Goal: Task Accomplishment & Management: Manage account settings

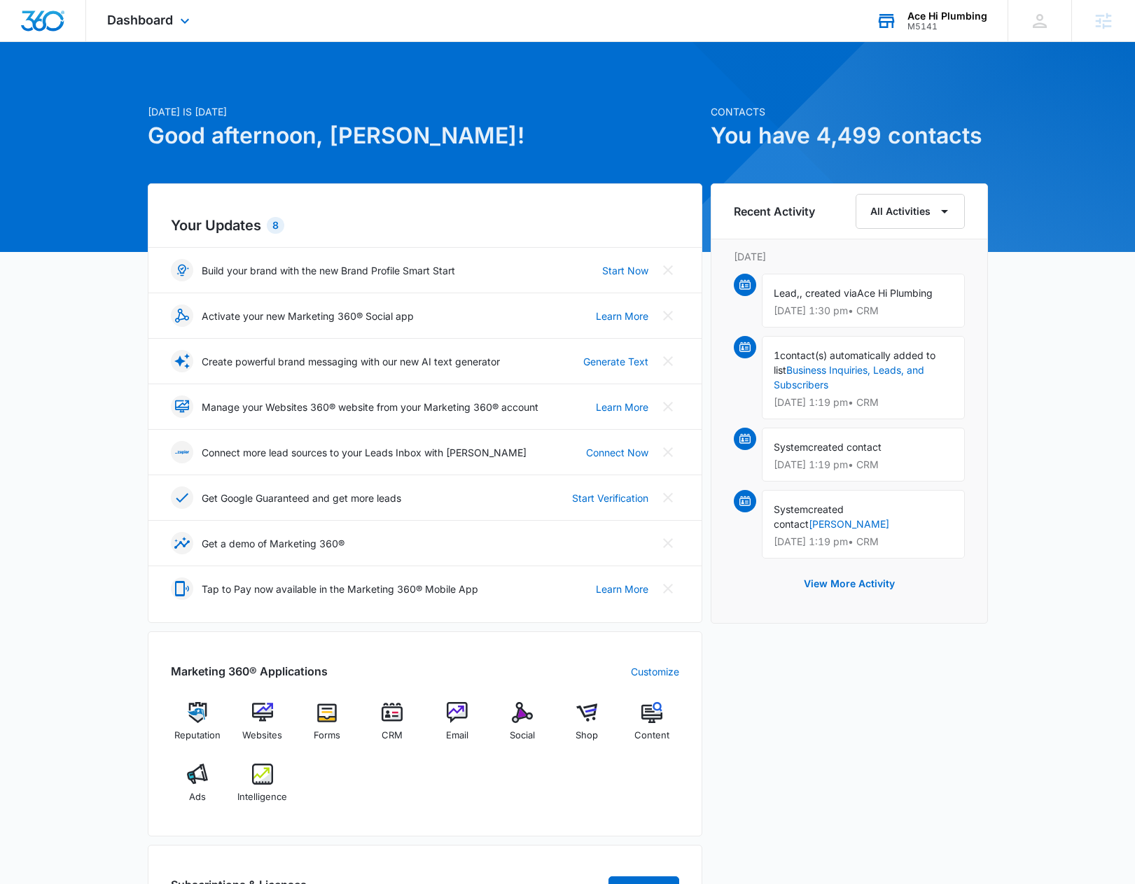
click at [960, 13] on div "Ace Hi Plumbing" at bounding box center [947, 15] width 80 height 11
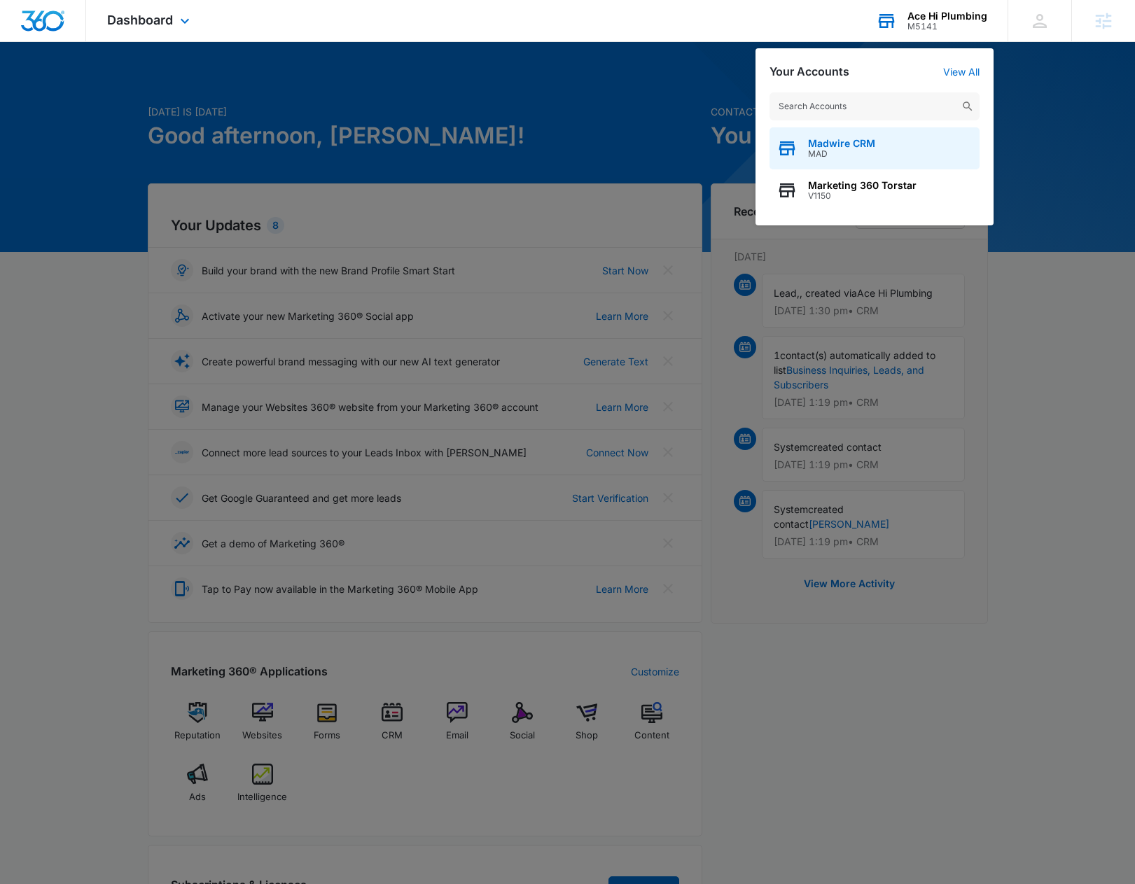
click at [850, 153] on span "MAD" at bounding box center [841, 154] width 67 height 10
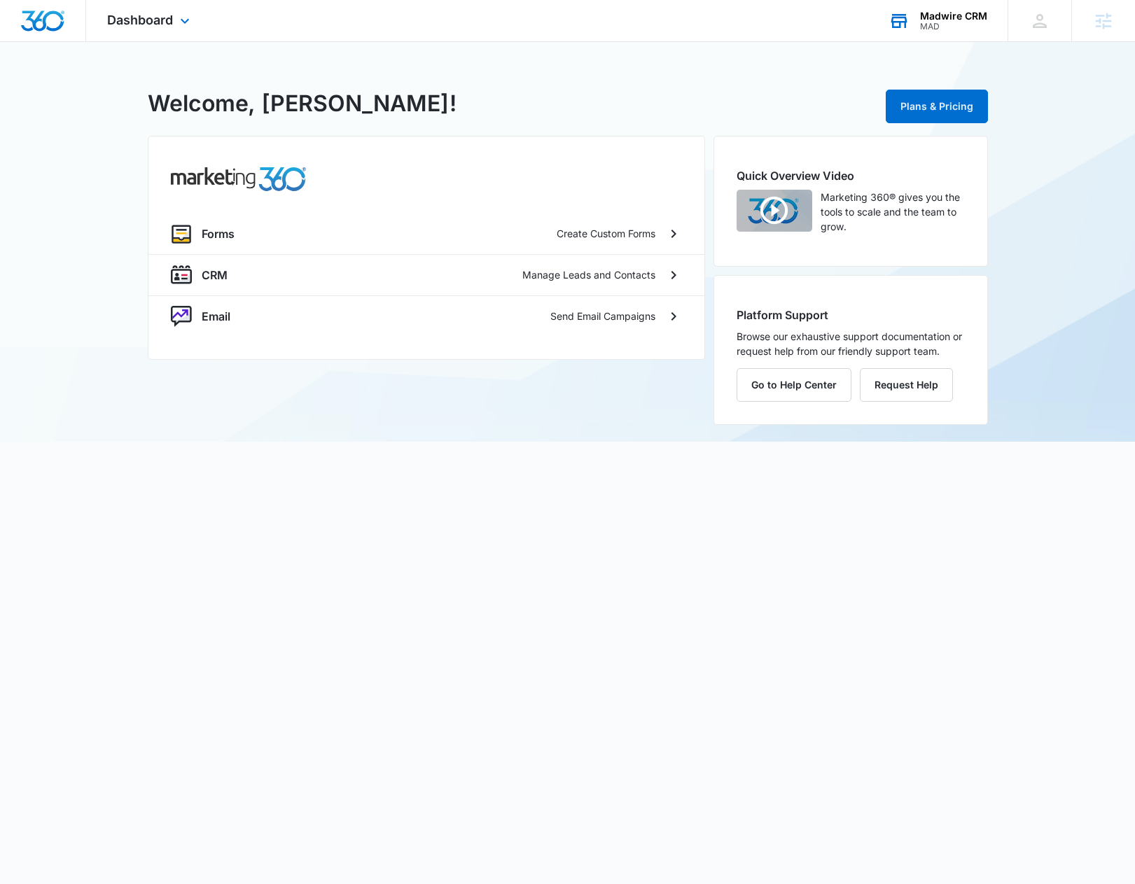
click at [966, 16] on div "Madwire CRM" at bounding box center [953, 15] width 67 height 11
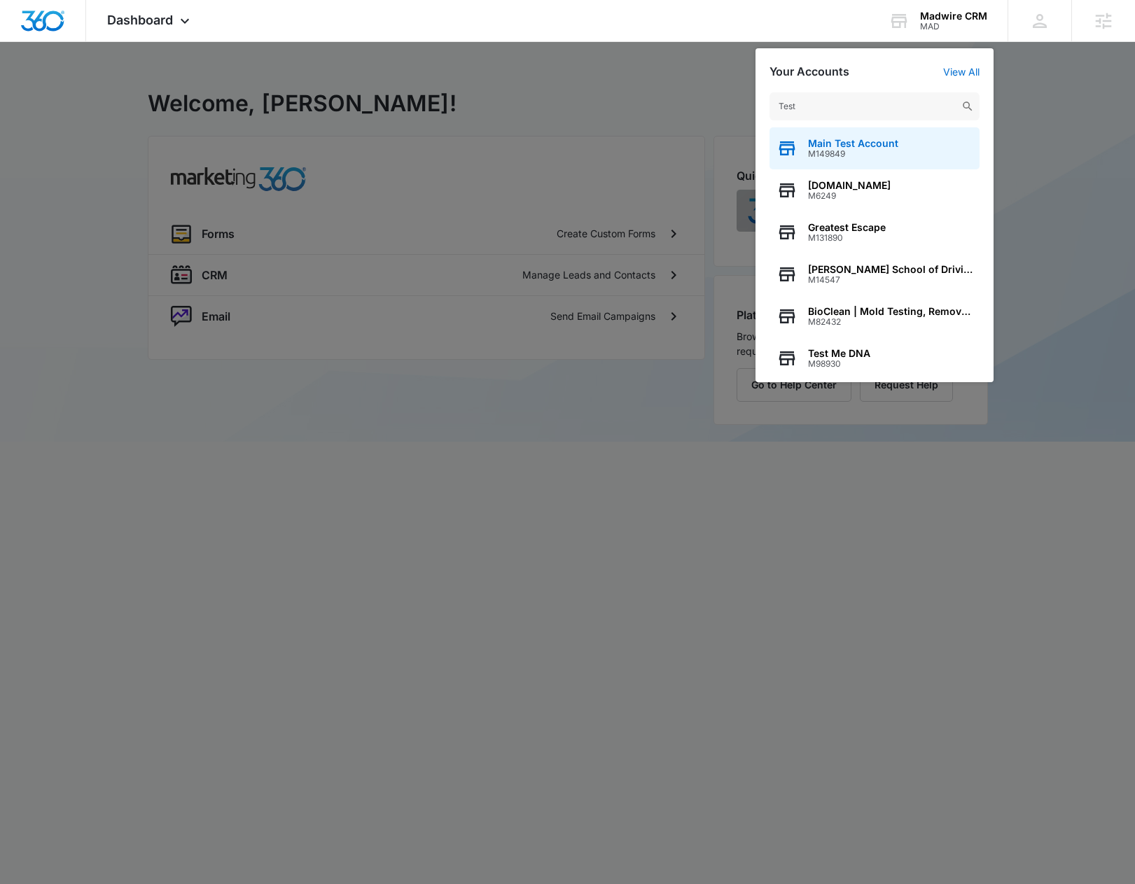
type input "Test"
click at [847, 139] on span "Main Test Account" at bounding box center [853, 143] width 90 height 11
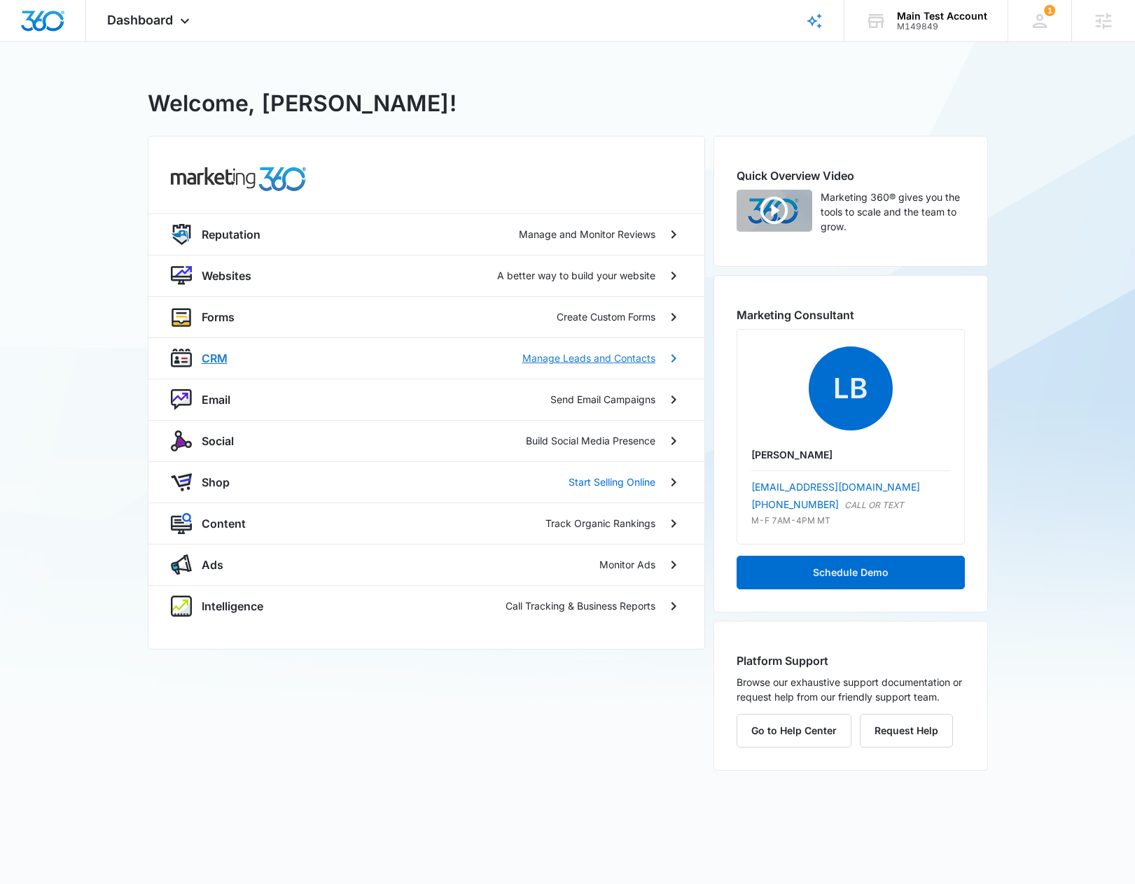
click at [211, 365] on p "CRM" at bounding box center [215, 358] width 26 height 17
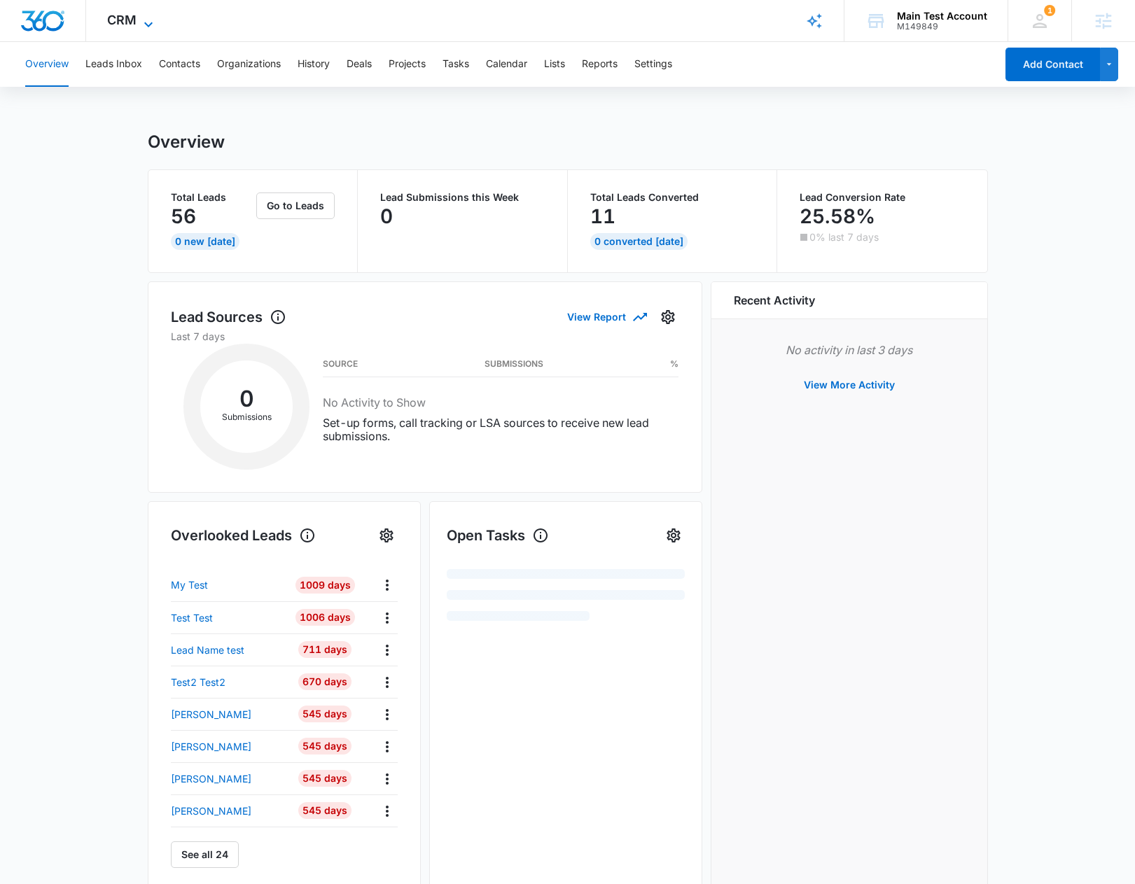
click at [121, 22] on span "CRM" at bounding box center [121, 20] width 29 height 15
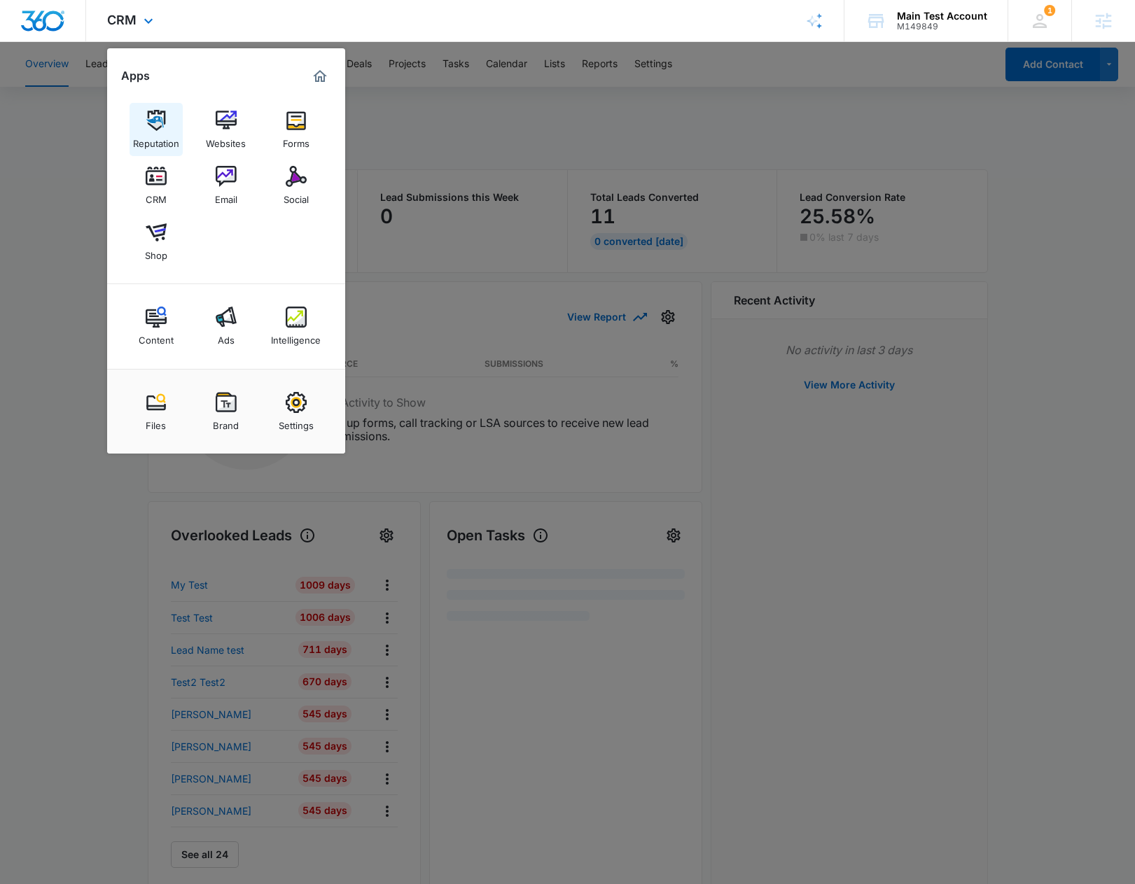
click at [158, 133] on div "Reputation" at bounding box center [156, 140] width 46 height 18
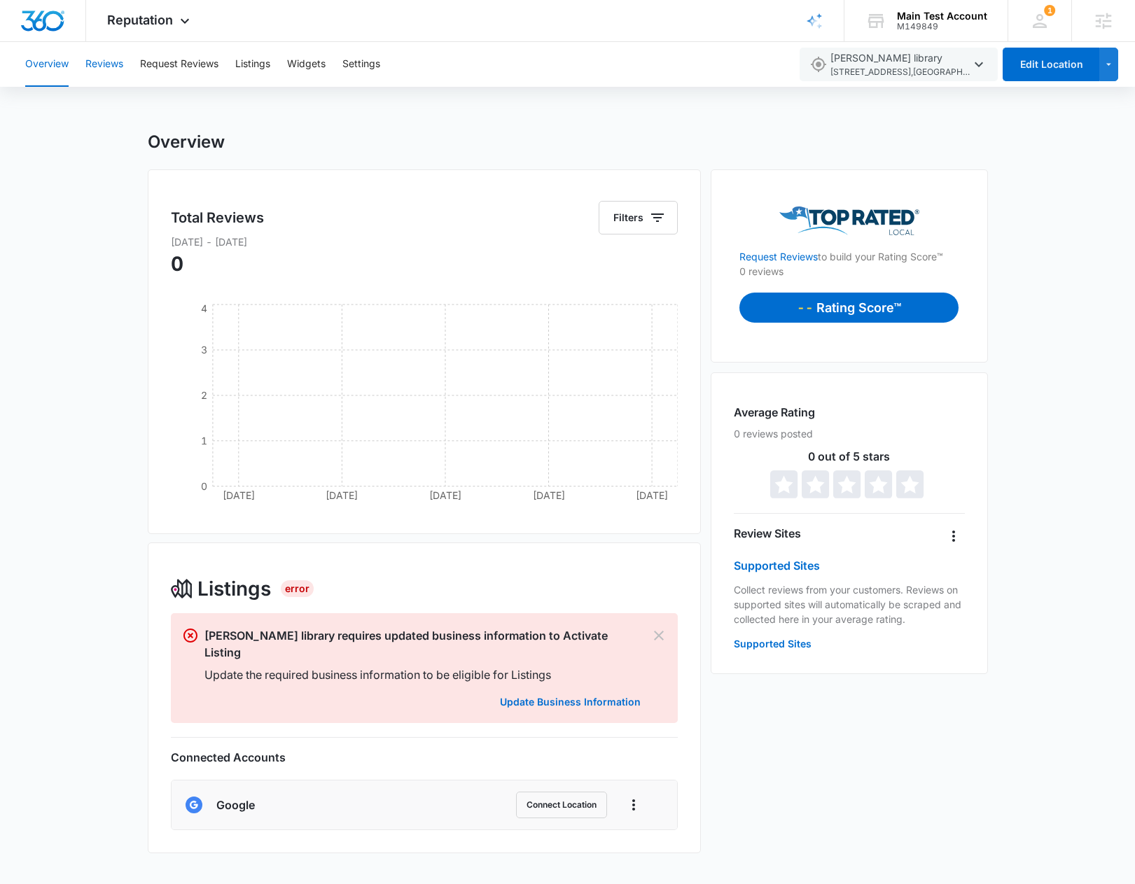
click at [107, 69] on button "Reviews" at bounding box center [104, 64] width 38 height 45
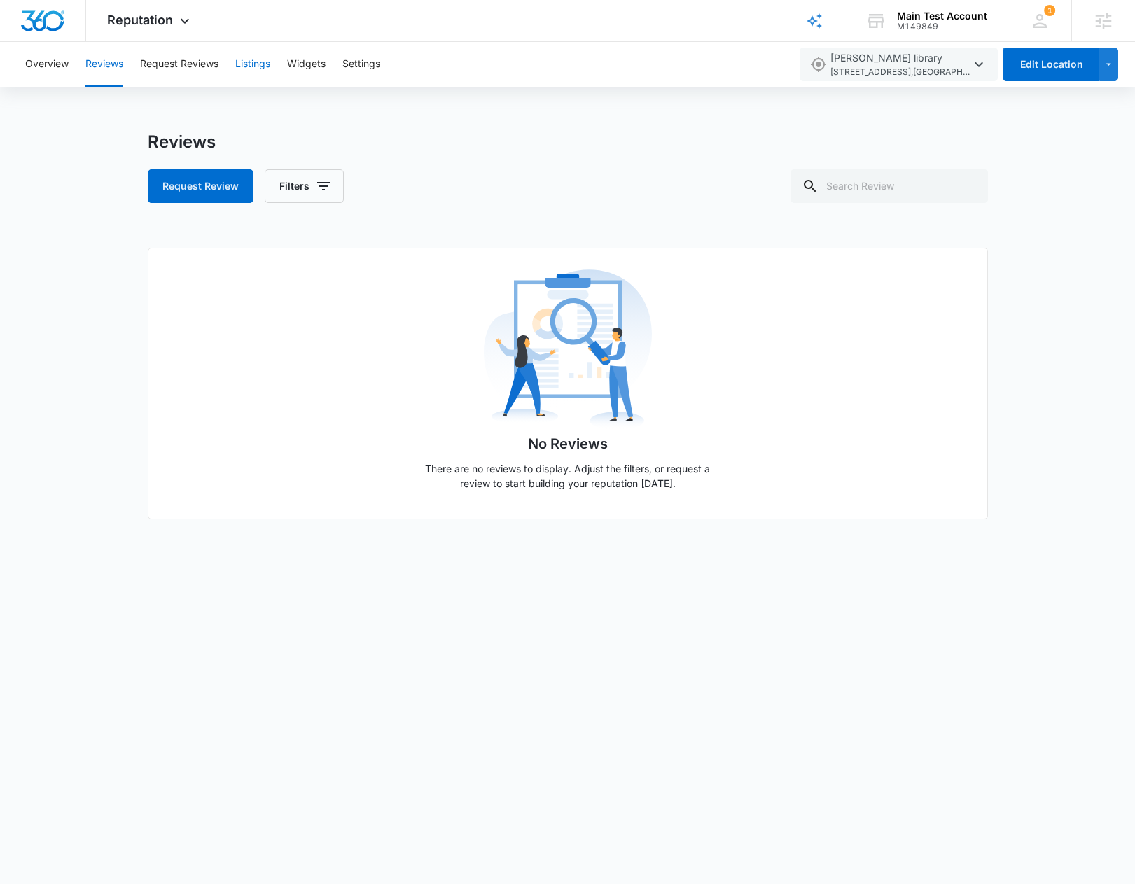
click at [253, 61] on button "Listings" at bounding box center [252, 64] width 35 height 45
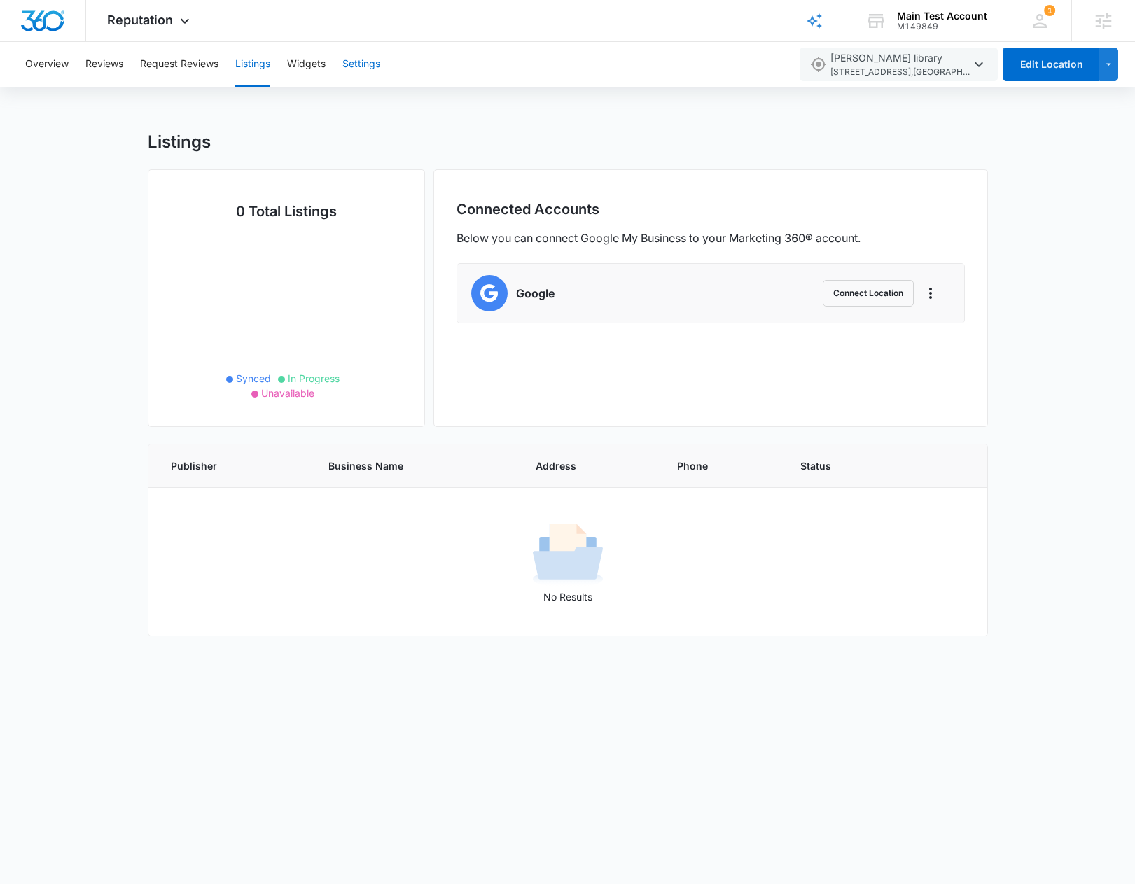
click at [366, 73] on button "Settings" at bounding box center [361, 64] width 38 height 45
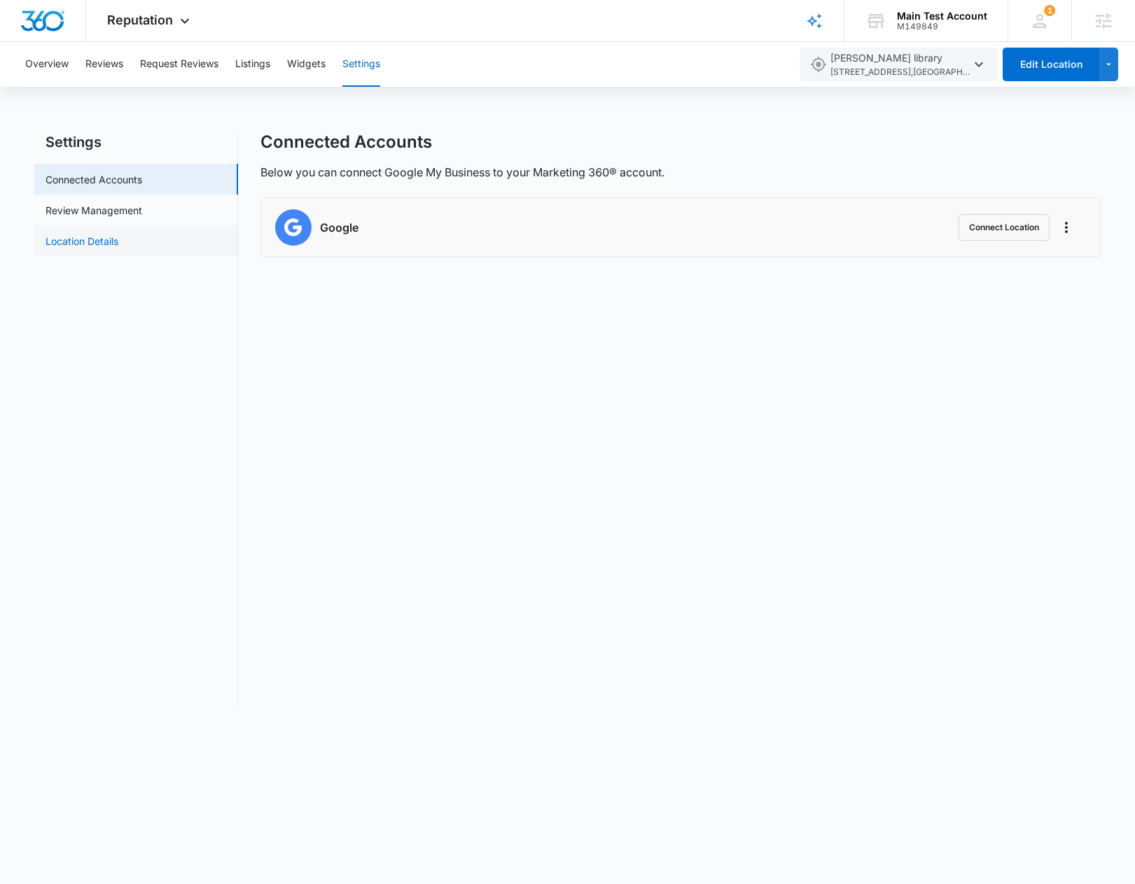
click at [88, 245] on link "Location Details" at bounding box center [81, 241] width 73 height 15
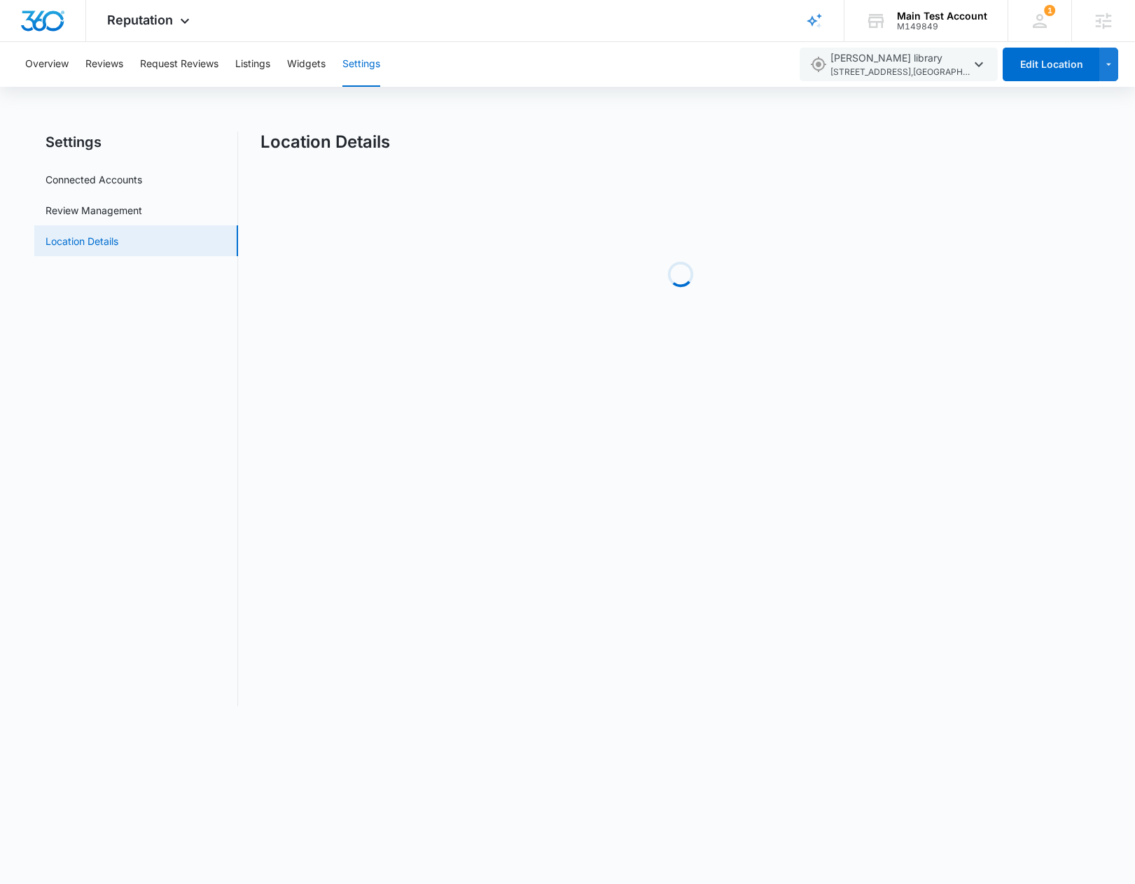
select select "[US_STATE]"
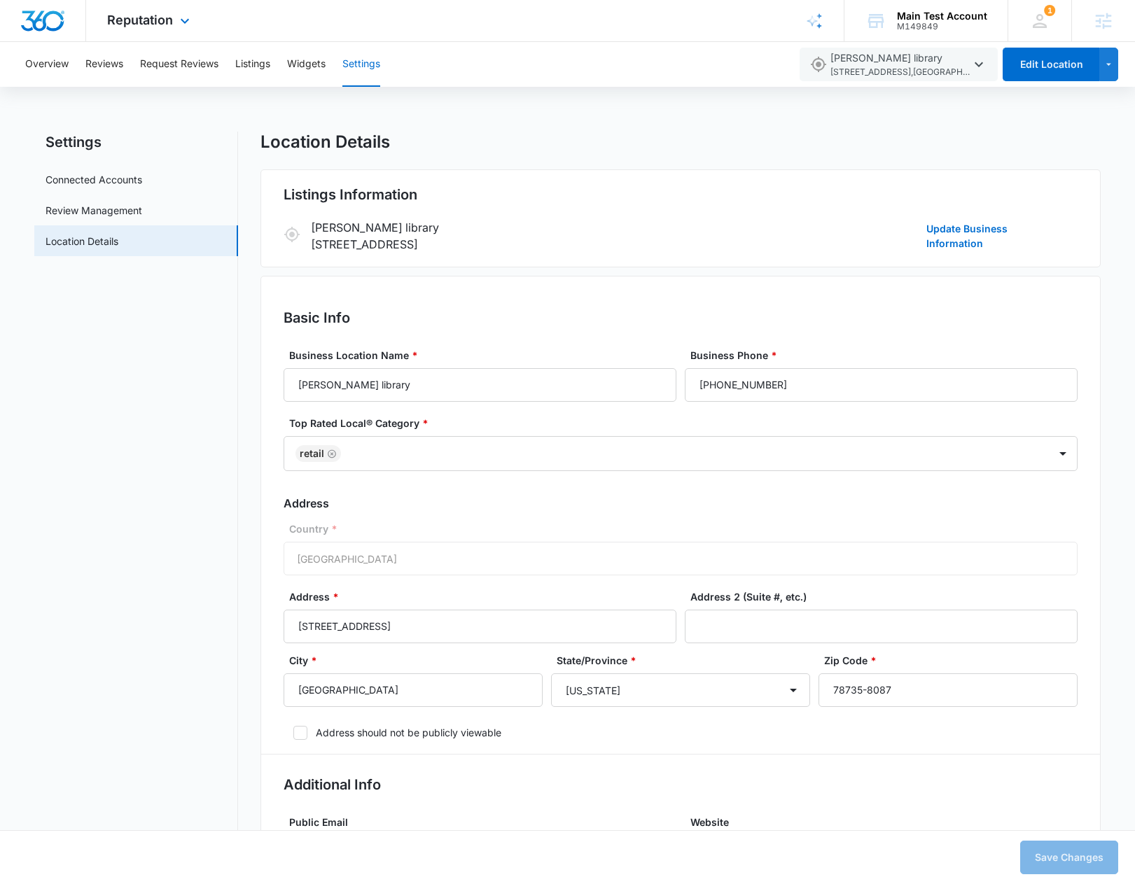
click at [136, 10] on div "Reputation Apps Reputation Websites Forms CRM Email Social Shop Content Ads Int…" at bounding box center [150, 20] width 128 height 41
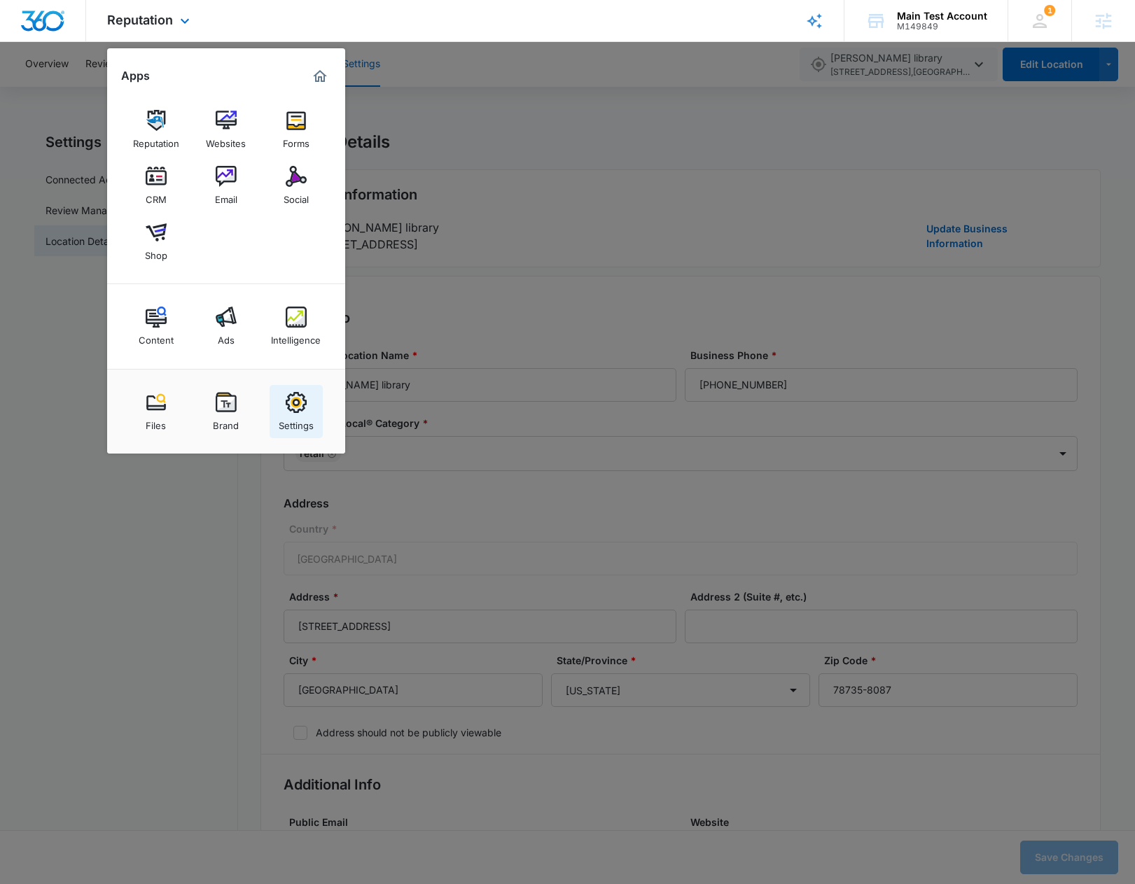
click at [290, 410] on img at bounding box center [296, 402] width 21 height 21
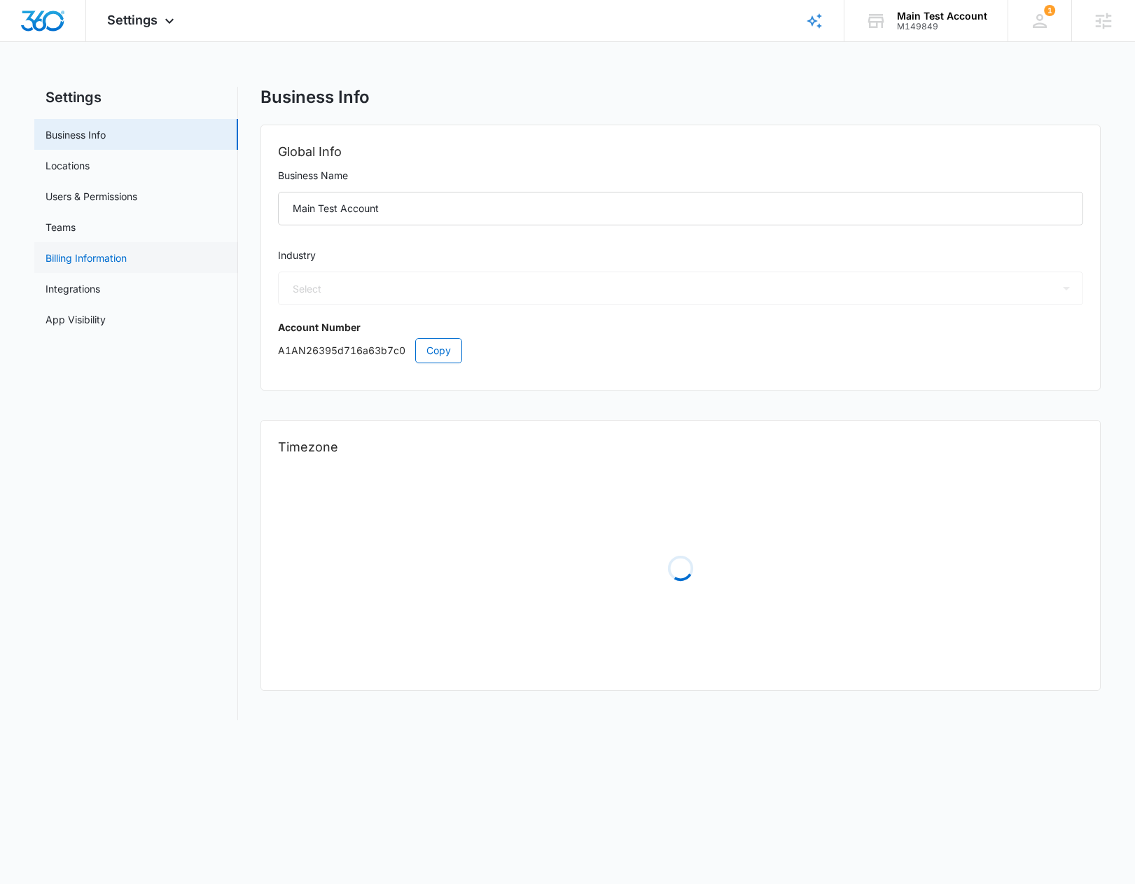
select select "44"
select select "US"
select select "America/Denver"
click at [90, 160] on link "Locations" at bounding box center [67, 165] width 44 height 15
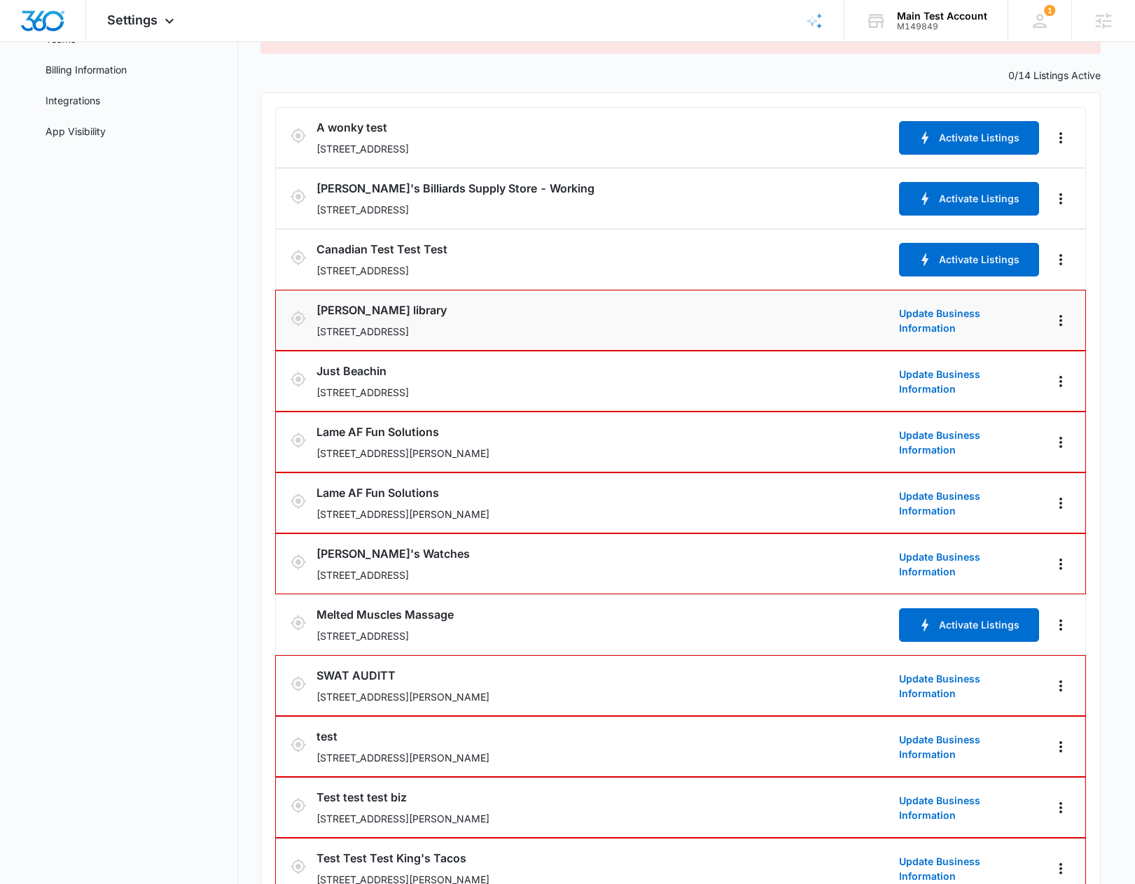
scroll to position [295, 0]
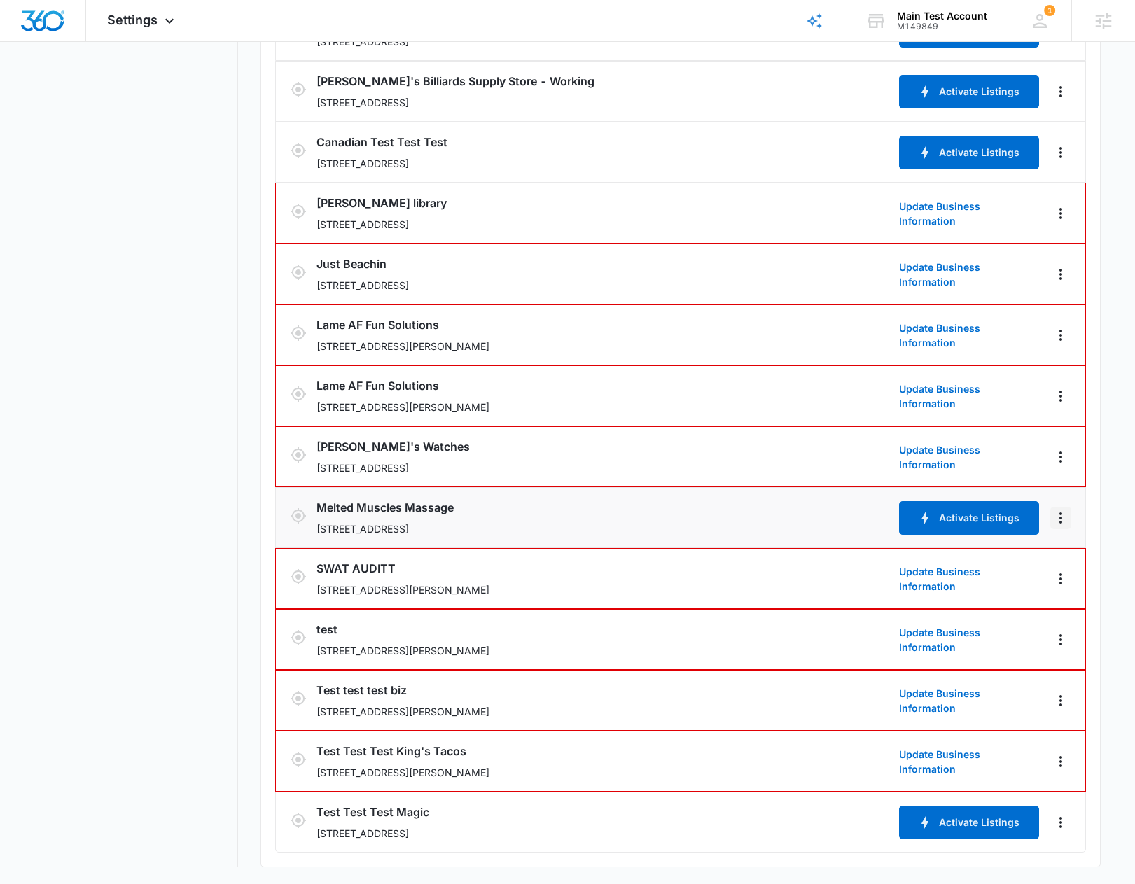
click at [1058, 518] on icon "Actions" at bounding box center [1060, 518] width 17 height 17
click at [1073, 561] on link "Edit" at bounding box center [1075, 557] width 17 height 12
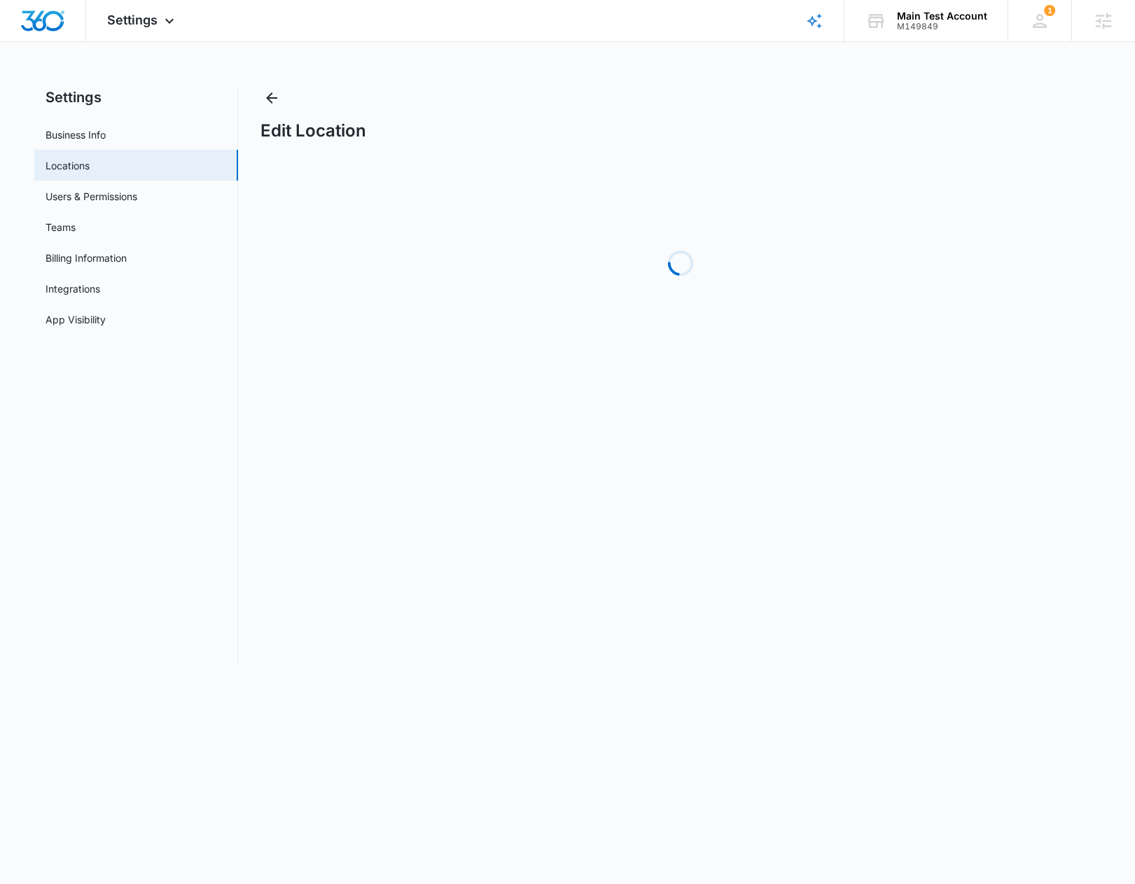
select select "[US_STATE]"
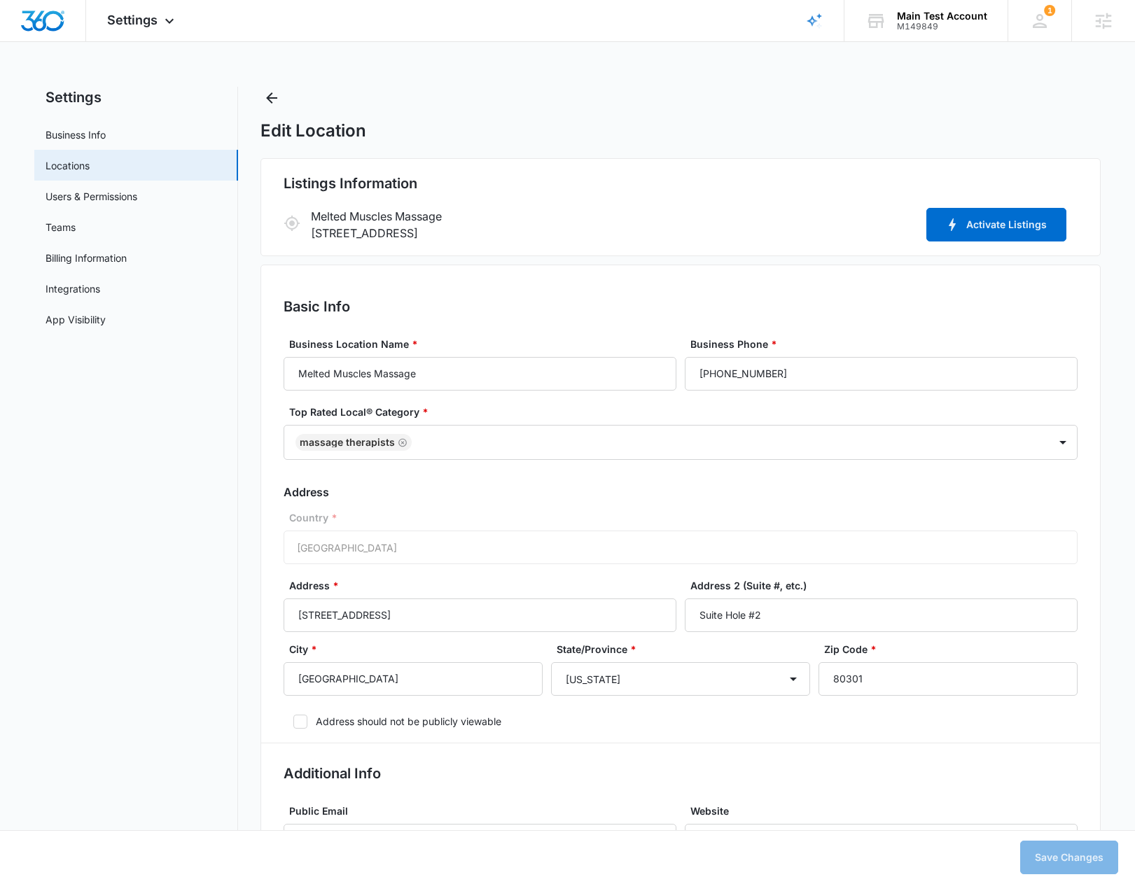
click at [618, 89] on div "Edit Location" at bounding box center [680, 114] width 840 height 55
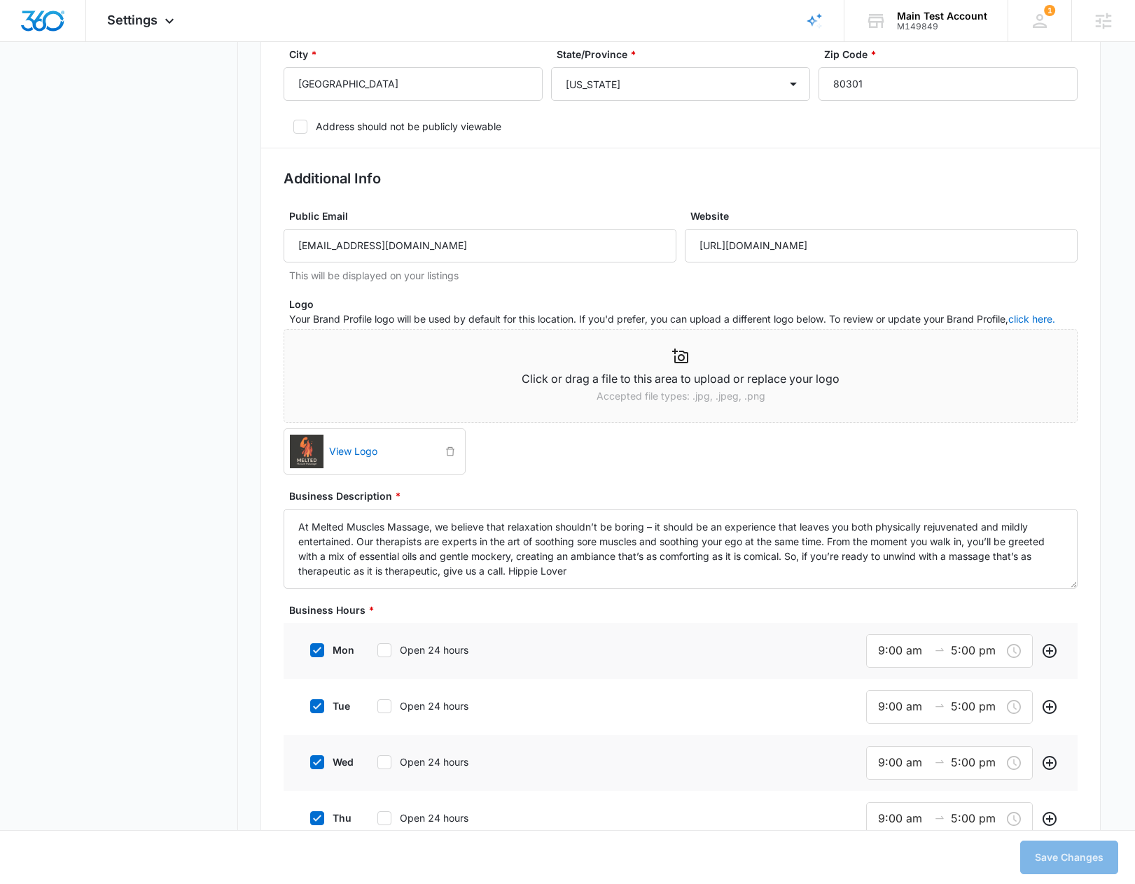
scroll to position [743, 0]
